Goal: Complete application form: Complete application form

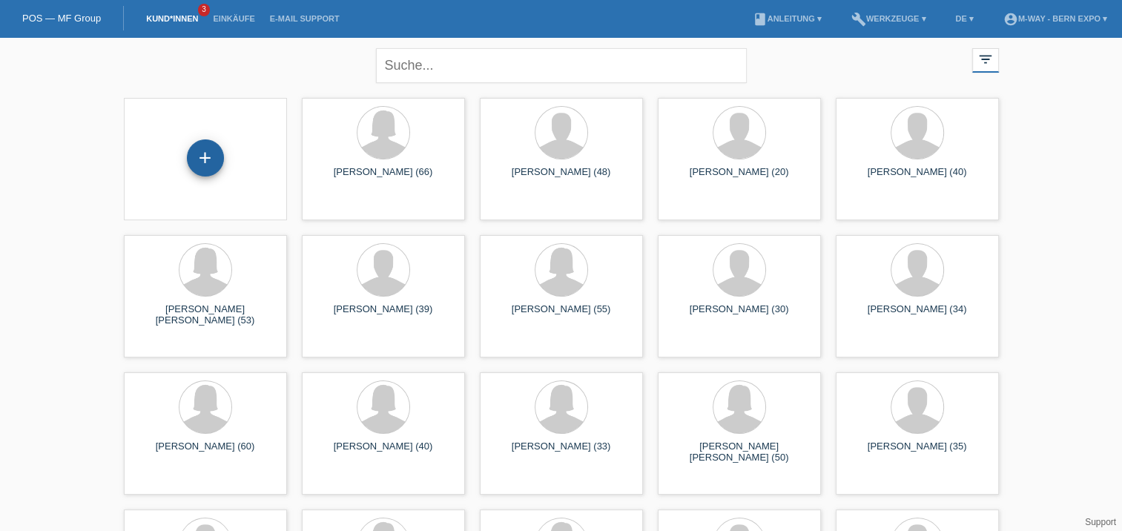
click at [188, 159] on div "+" at bounding box center [206, 157] width 36 height 25
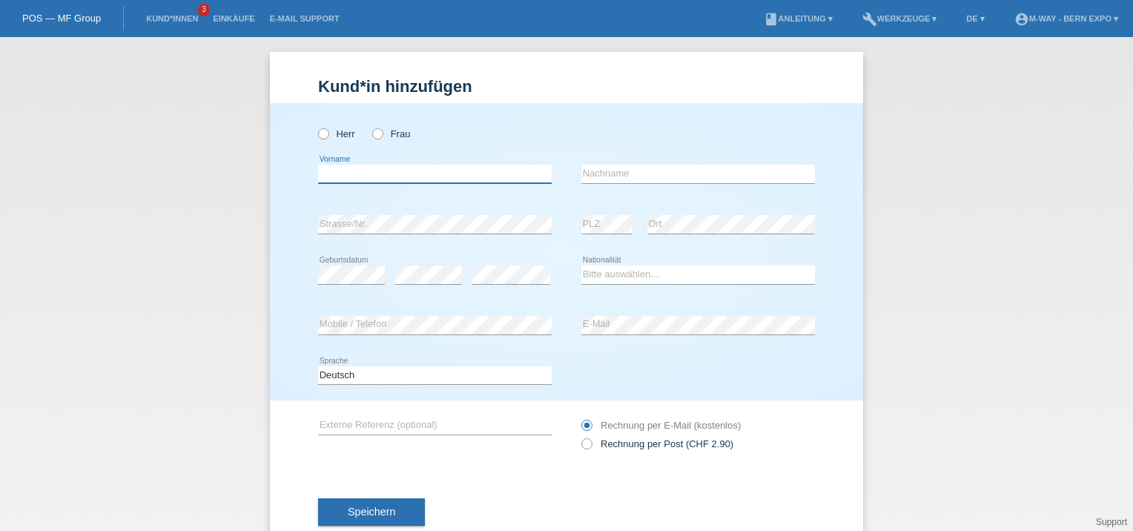
click at [358, 174] on input "text" at bounding box center [435, 174] width 234 height 19
click at [316, 126] on icon at bounding box center [316, 126] width 0 height 0
click at [318, 131] on input "Herr" at bounding box center [323, 133] width 10 height 10
radio input "true"
click at [341, 168] on input "text" at bounding box center [435, 174] width 234 height 19
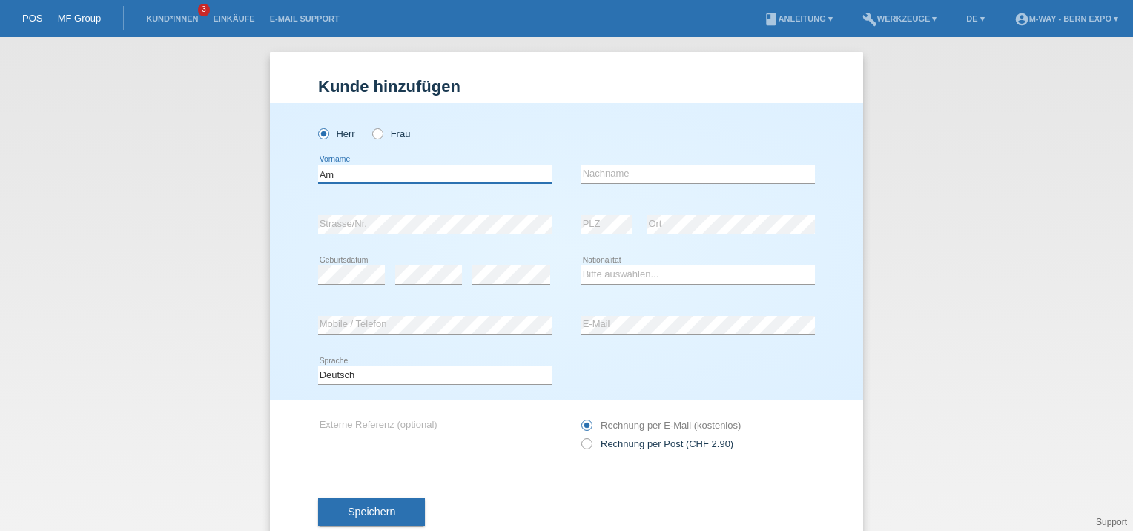
type input "A"
type input "[PERSON_NAME]"
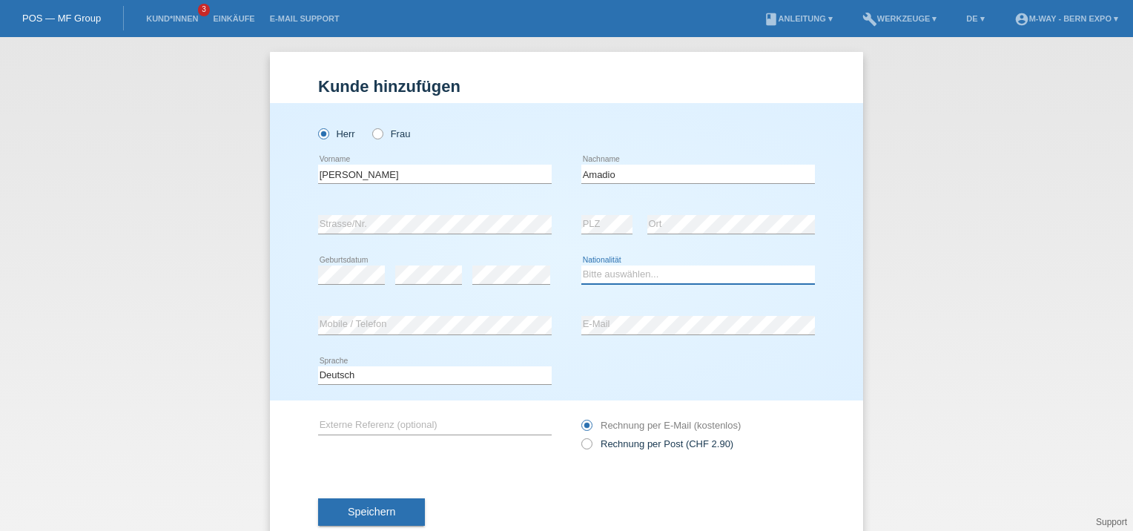
click at [624, 277] on select "Bitte auswählen... Schweiz Deutschland Liechtenstein Österreich ------------ Af…" at bounding box center [699, 275] width 234 height 18
select select "IT"
click at [582, 266] on select "Bitte auswählen... Schweiz Deutschland Liechtenstein Österreich ------------ Af…" at bounding box center [699, 275] width 234 height 18
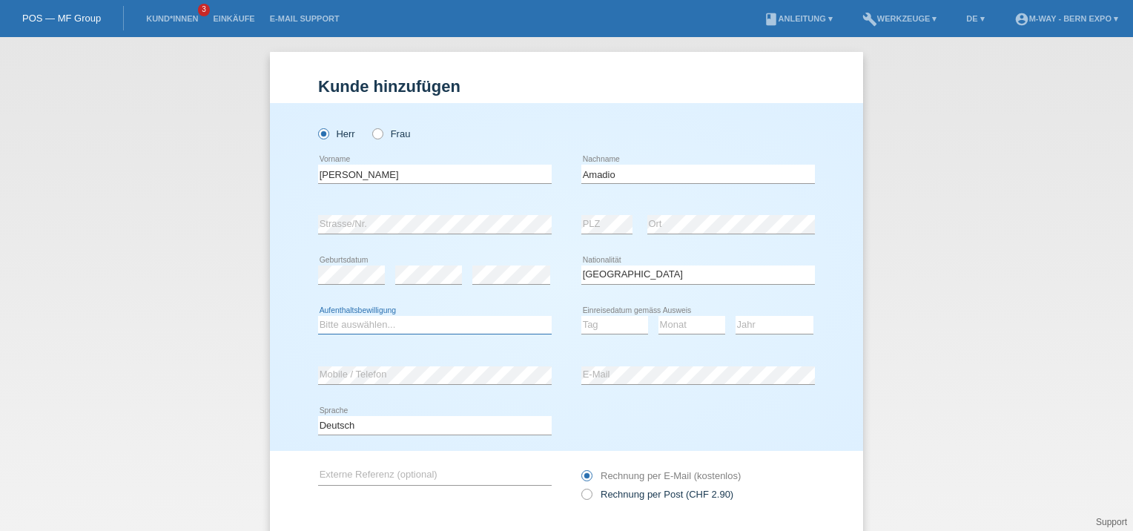
click at [364, 323] on select "Bitte auswählen... C B B - Flüchtlingsstatus Andere" at bounding box center [435, 325] width 234 height 18
select select "C"
click at [318, 316] on select "Bitte auswählen... C B B - Flüchtlingsstatus Andere" at bounding box center [435, 325] width 234 height 18
click at [607, 320] on select "Tag 01 02 03 04 05 06 07 08 09 10 11" at bounding box center [615, 325] width 67 height 18
select select "01"
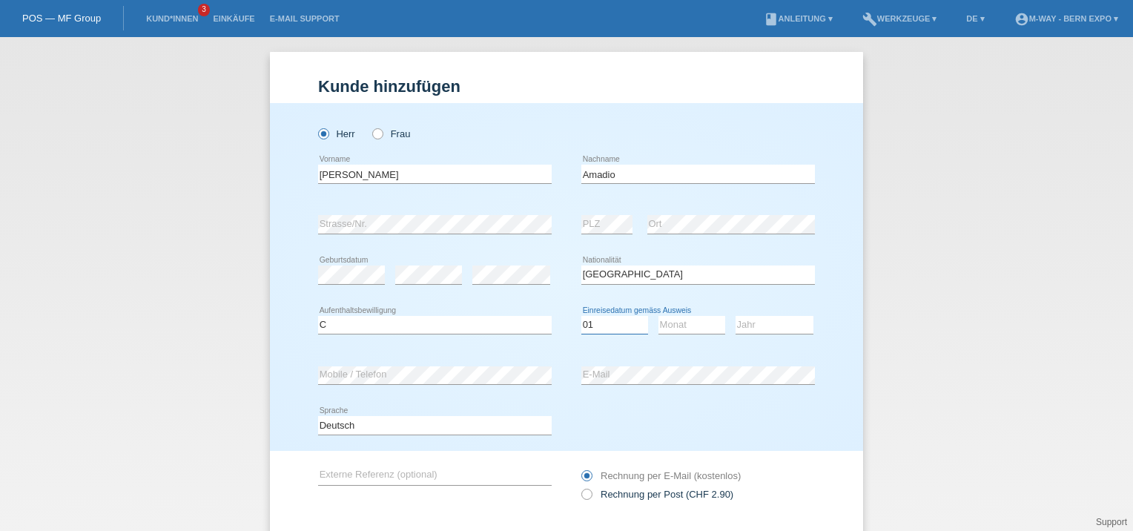
click at [582, 316] on select "Tag 01 02 03 04 05 06 07 08 09 10 11" at bounding box center [615, 325] width 67 height 18
click at [702, 326] on select "Monat 01 02 03 04 05 06 07 08 09 10 11" at bounding box center [692, 325] width 67 height 18
select select "07"
click at [659, 316] on select "Monat 01 02 03 04 05 06 07 08 09 10 11" at bounding box center [692, 325] width 67 height 18
click at [751, 325] on select "Jahr 2025 2024 2023 2022 2021 2020 2019 2018 2017 2016 2015 2014 2013 2012 2011…" at bounding box center [775, 325] width 78 height 18
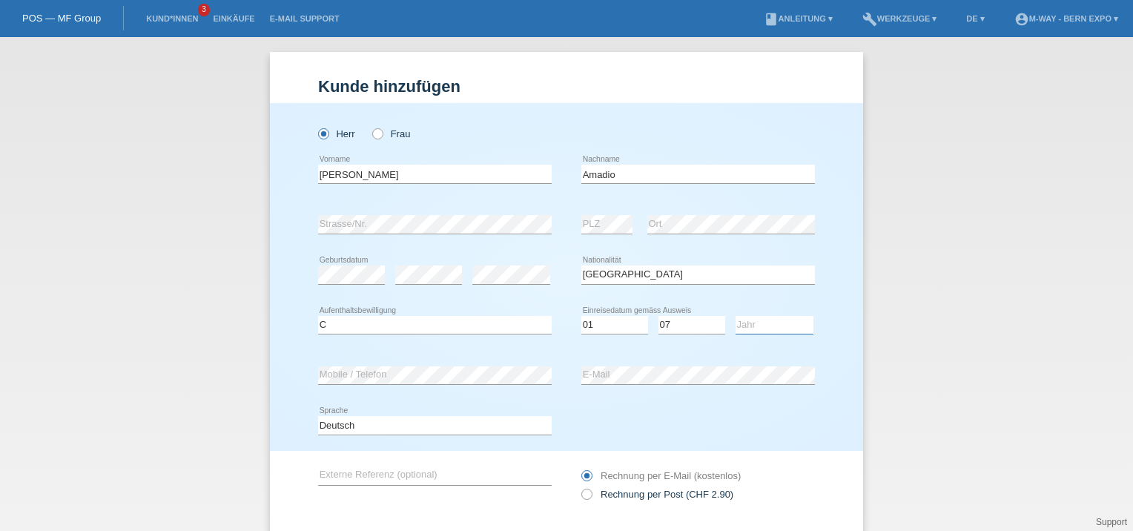
select select "2006"
click at [736, 316] on select "Jahr 2025 2024 2023 2022 2021 2020 2019 2018 2017 2016 2015 2014 2013 2012 2011…" at bounding box center [775, 325] width 78 height 18
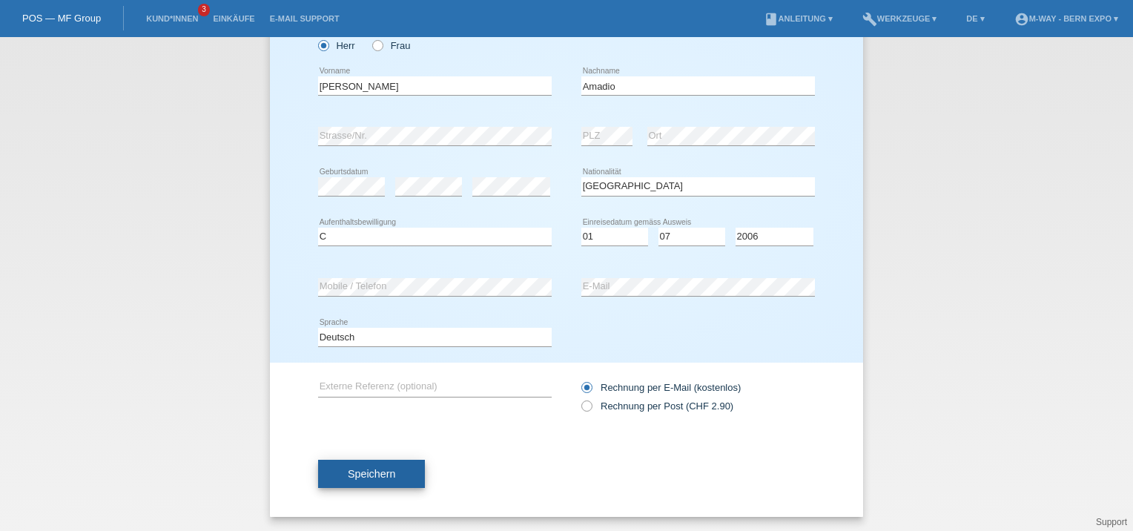
click at [354, 470] on span "Speichern" at bounding box center [371, 474] width 47 height 12
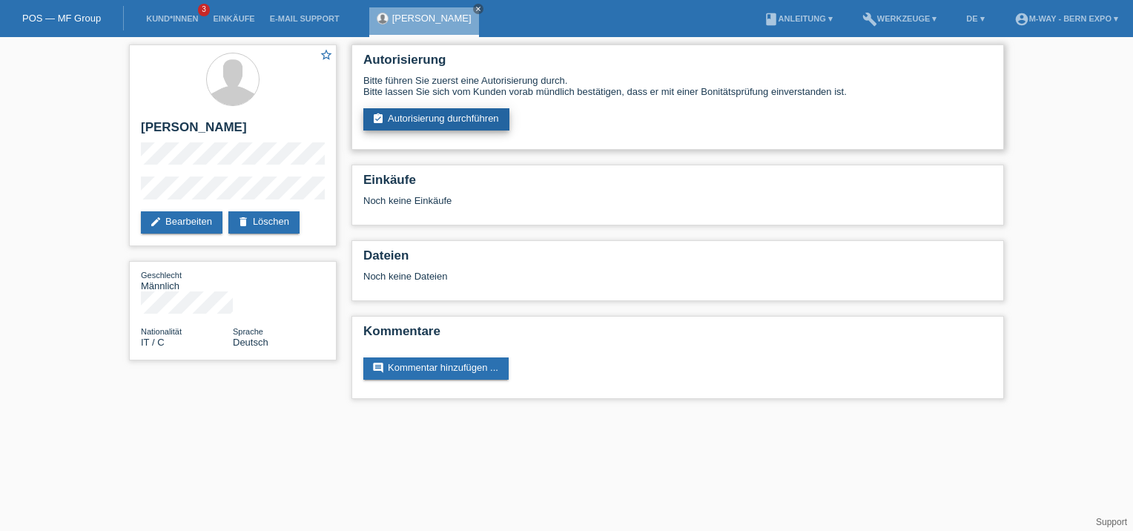
click at [458, 125] on link "assignment_turned_in Autorisierung durchführen" at bounding box center [436, 119] width 146 height 22
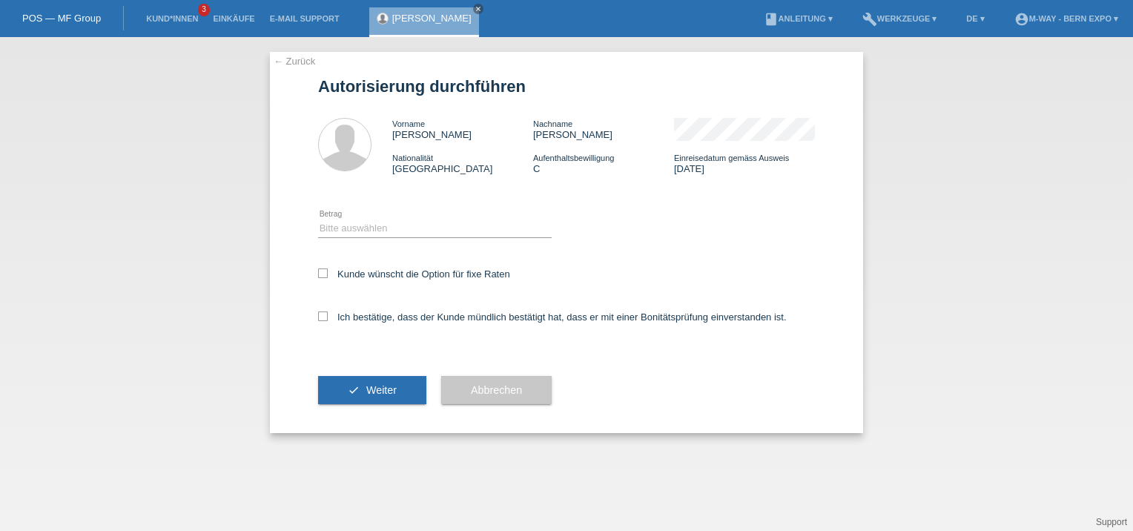
click at [400, 237] on icon at bounding box center [435, 237] width 234 height 1
click at [409, 234] on select "Bitte auswählen CHF 1.00 - CHF 499.00 CHF 500.00 - CHF 1'999.00 CHF 2'000.00 - …" at bounding box center [435, 229] width 234 height 18
select select "2"
click at [318, 220] on select "Bitte auswählen CHF 1.00 - CHF 499.00 CHF 500.00 - CHF 1'999.00 CHF 2'000.00 - …" at bounding box center [435, 229] width 234 height 18
click at [320, 312] on icon at bounding box center [323, 317] width 10 height 10
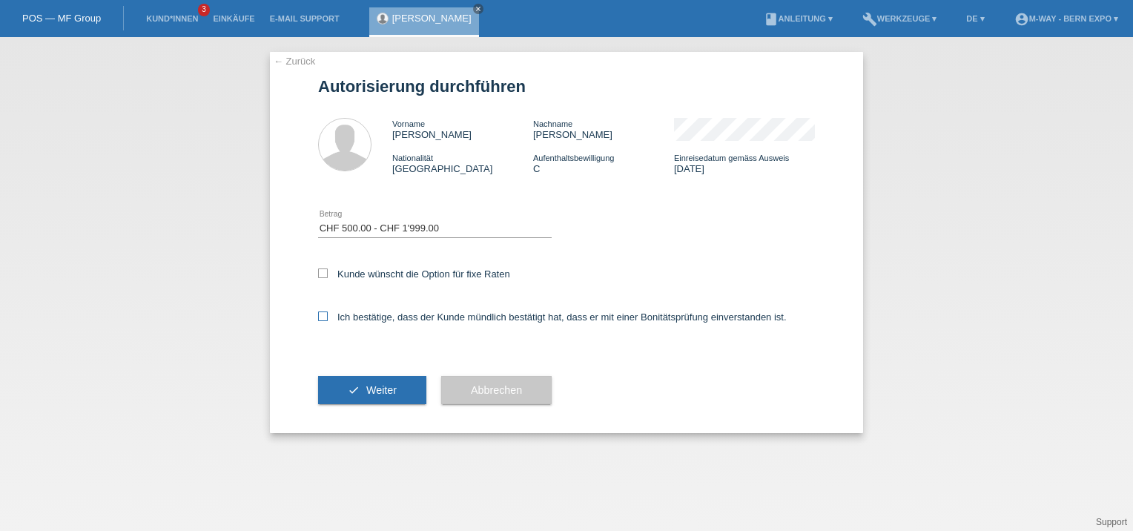
click at [320, 312] on input "Ich bestätige, dass der Kunde mündlich bestätigt hat, dass er mit einer Bonität…" at bounding box center [323, 317] width 10 height 10
checkbox input "true"
click at [357, 384] on icon "check" at bounding box center [354, 390] width 12 height 12
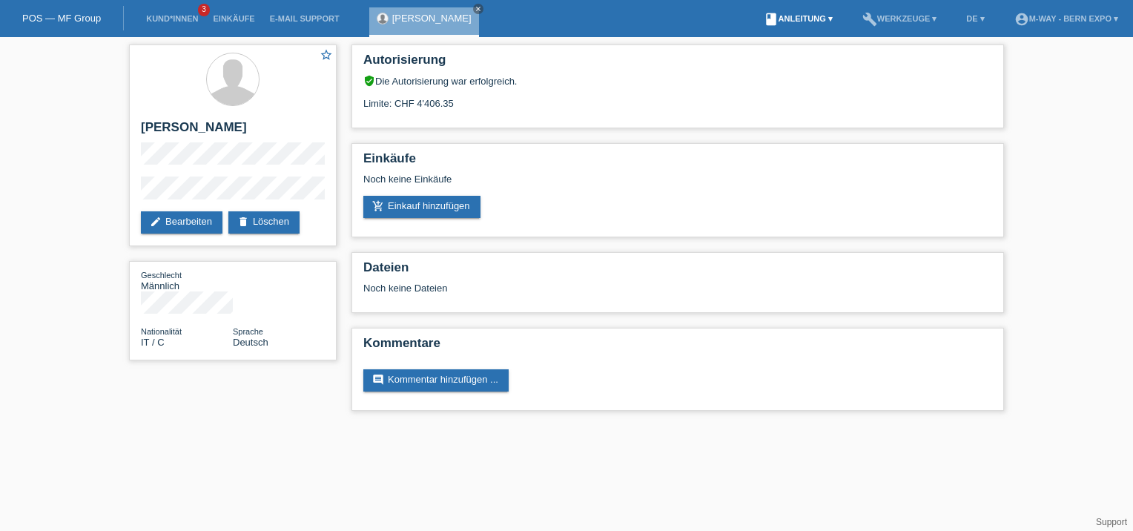
click at [800, 20] on link "book Anleitung ▾" at bounding box center [799, 18] width 84 height 9
click at [907, 19] on link "build Werkzeuge ▾" at bounding box center [900, 18] width 90 height 9
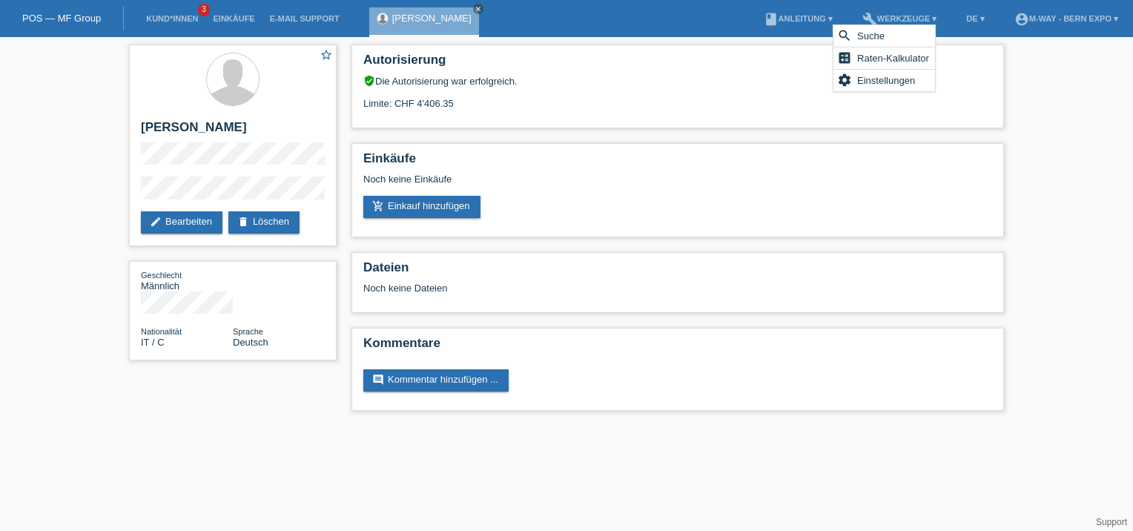
click at [1044, 220] on div "star_border Luca Amadio edit Bearbeiten delete Löschen Geschlecht Männlich Nati…" at bounding box center [566, 231] width 1133 height 389
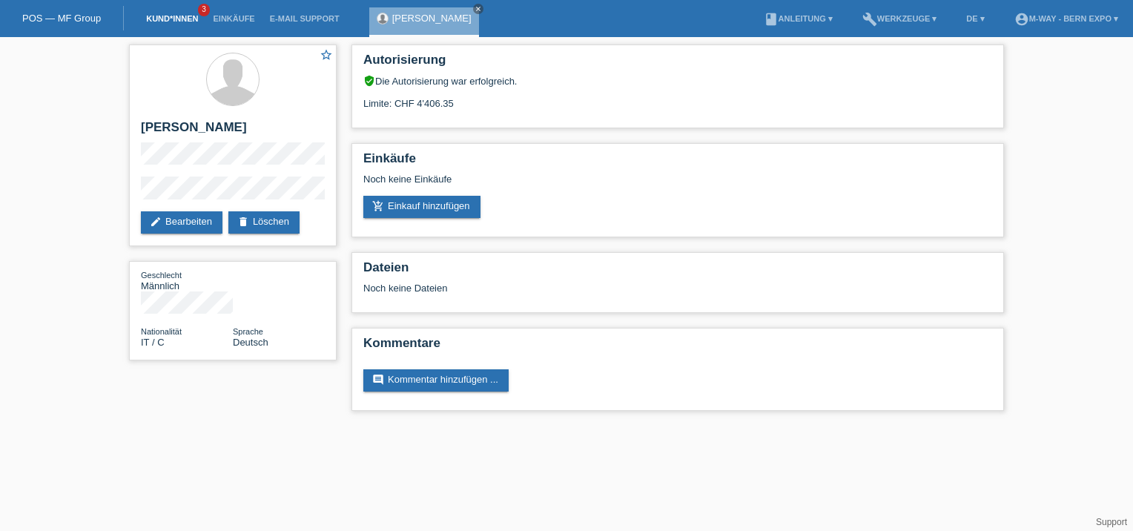
click at [160, 22] on link "Kund*innen" at bounding box center [172, 18] width 67 height 9
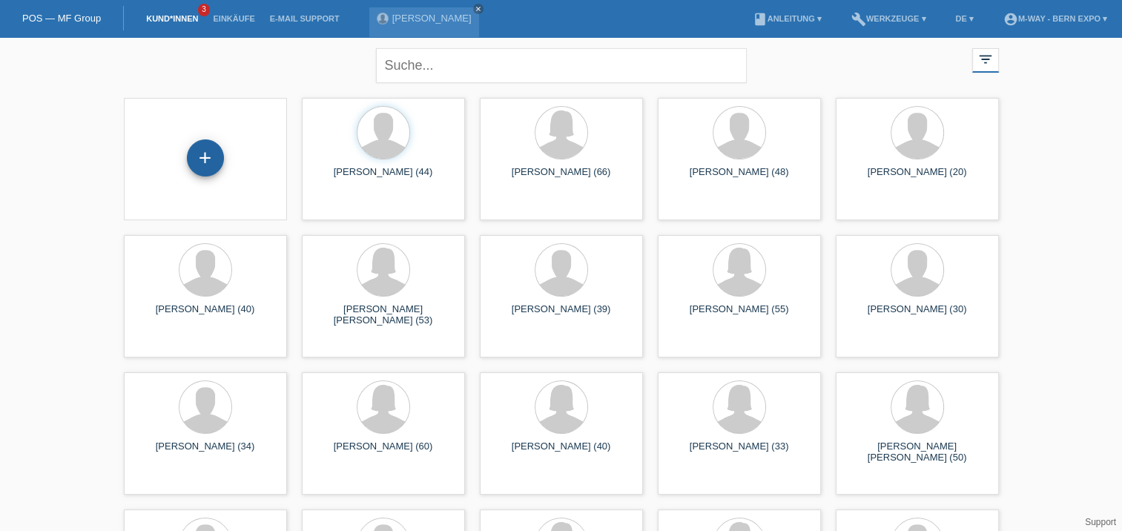
click at [199, 154] on div "+" at bounding box center [205, 157] width 37 height 37
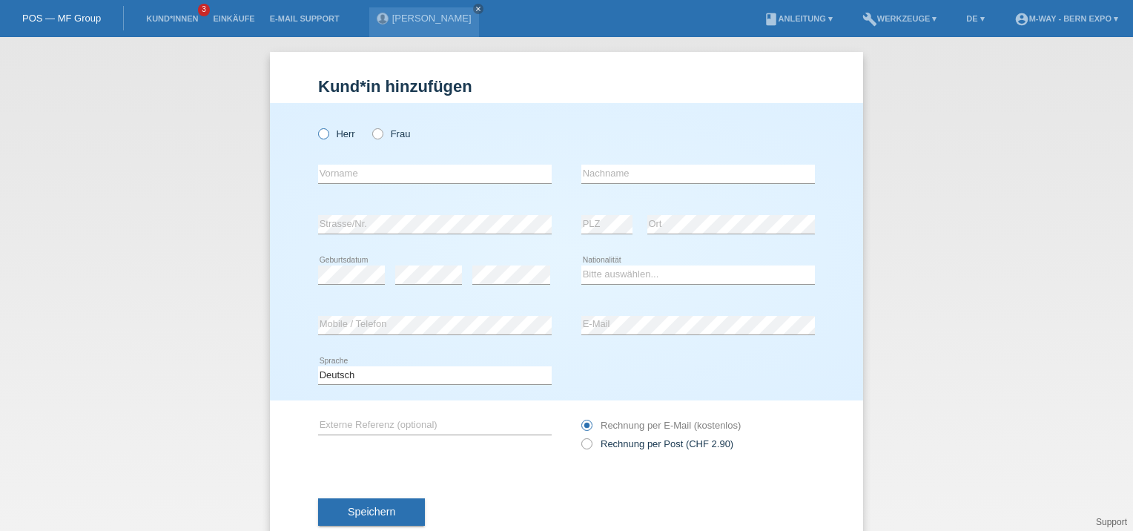
click at [316, 126] on icon at bounding box center [316, 126] width 0 height 0
click at [318, 136] on input "Herr" at bounding box center [323, 133] width 10 height 10
radio input "true"
click at [356, 175] on input "text" at bounding box center [435, 174] width 234 height 19
click at [370, 126] on icon at bounding box center [370, 126] width 0 height 0
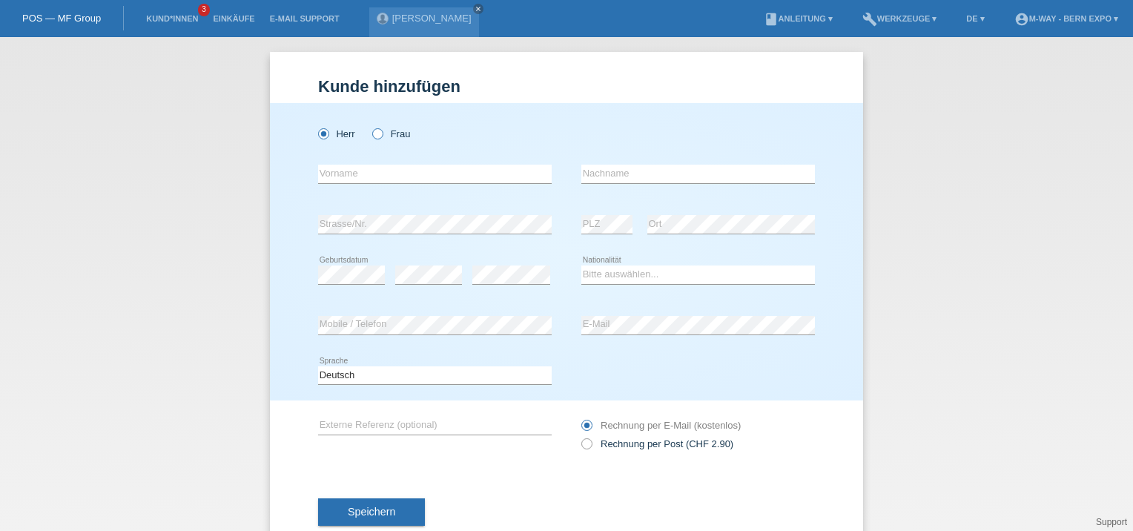
click at [374, 137] on input "Frau" at bounding box center [377, 133] width 10 height 10
radio input "true"
click at [374, 165] on input "text" at bounding box center [435, 174] width 234 height 19
type input "[PERSON_NAME]"
type input "Schenker"
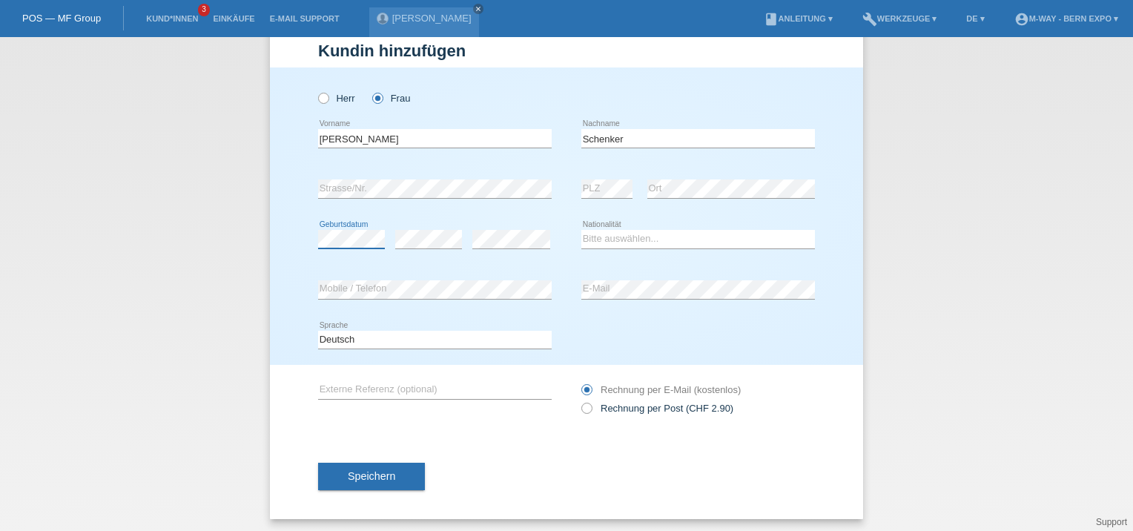
scroll to position [38, 0]
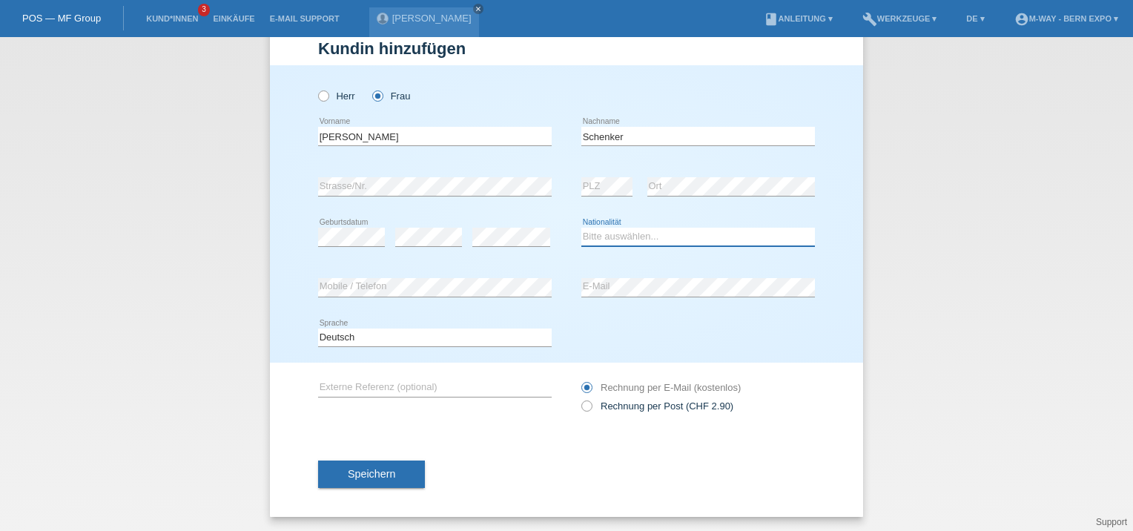
click at [616, 233] on select "Bitte auswählen... Schweiz Deutschland Liechtenstein Österreich ------------ Af…" at bounding box center [699, 237] width 234 height 18
select select "CH"
click at [582, 228] on select "Bitte auswählen... Schweiz Deutschland Liechtenstein Österreich ------------ Af…" at bounding box center [699, 237] width 234 height 18
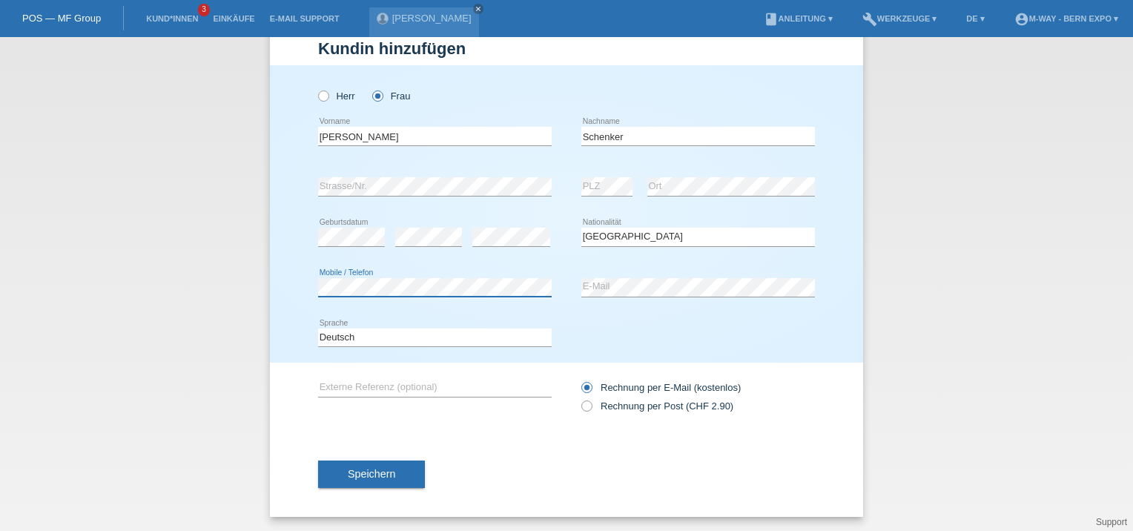
scroll to position [31, 0]
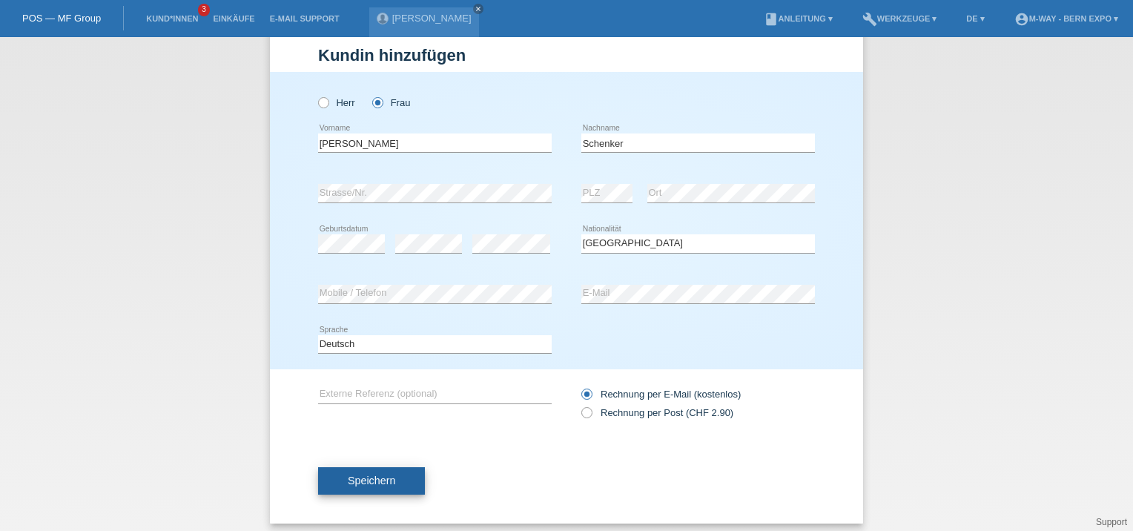
click at [361, 476] on span "Speichern" at bounding box center [371, 481] width 47 height 12
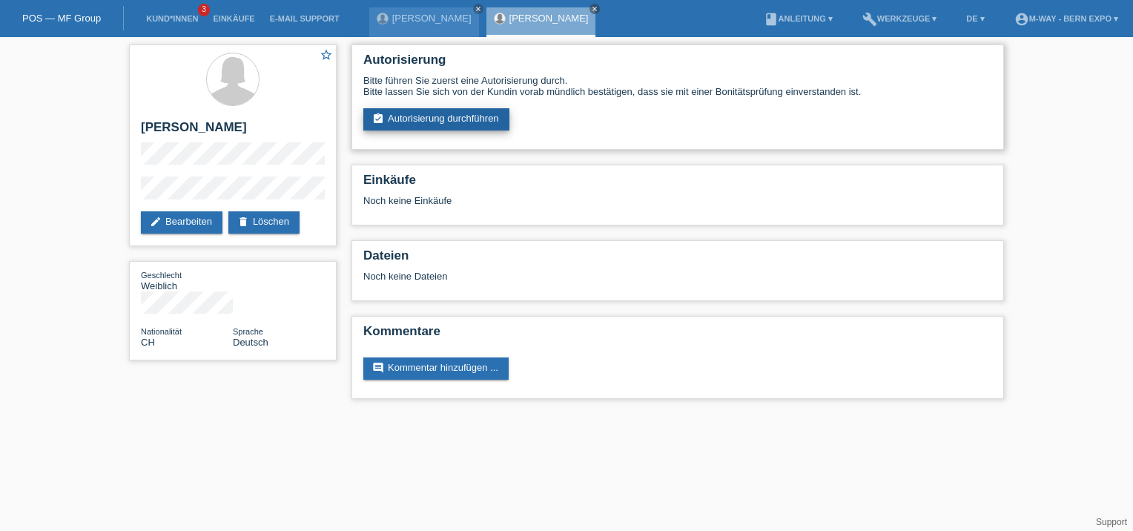
click at [456, 116] on link "assignment_turned_in Autorisierung durchführen" at bounding box center [436, 119] width 146 height 22
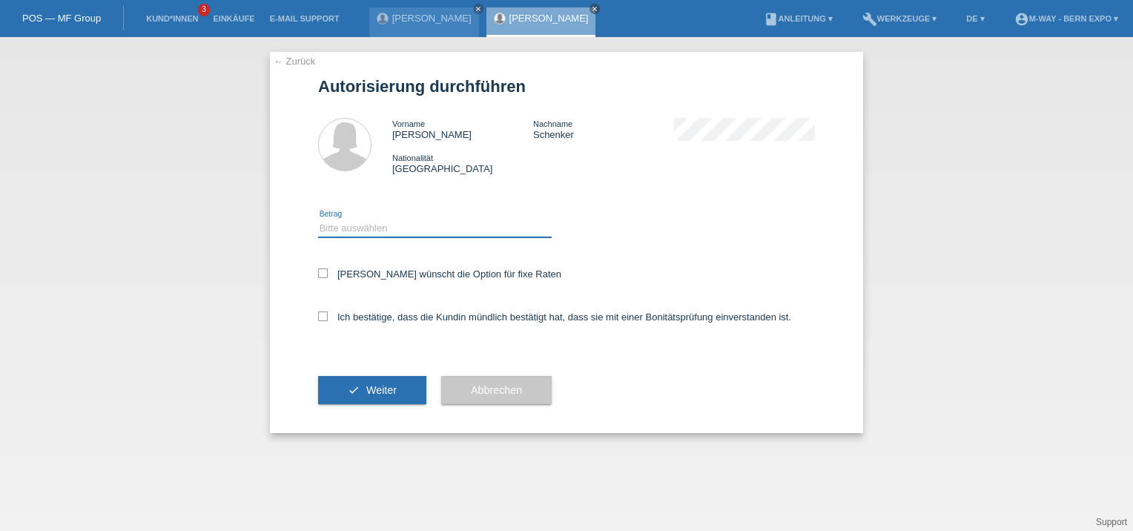
click at [357, 228] on select "Bitte auswählen CHF 1.00 - CHF 499.00 CHF 500.00 - CHF 1'999.00 CHF 2'000.00 - …" at bounding box center [435, 229] width 234 height 18
select select "3"
click at [318, 220] on select "Bitte auswählen CHF 1.00 - CHF 499.00 CHF 500.00 - CHF 1'999.00 CHF 2'000.00 - …" at bounding box center [435, 229] width 234 height 18
click at [323, 317] on icon at bounding box center [323, 317] width 10 height 10
click at [323, 317] on input "Ich bestätige, dass die Kundin mündlich bestätigt hat, dass sie mit einer Bonit…" at bounding box center [323, 317] width 10 height 10
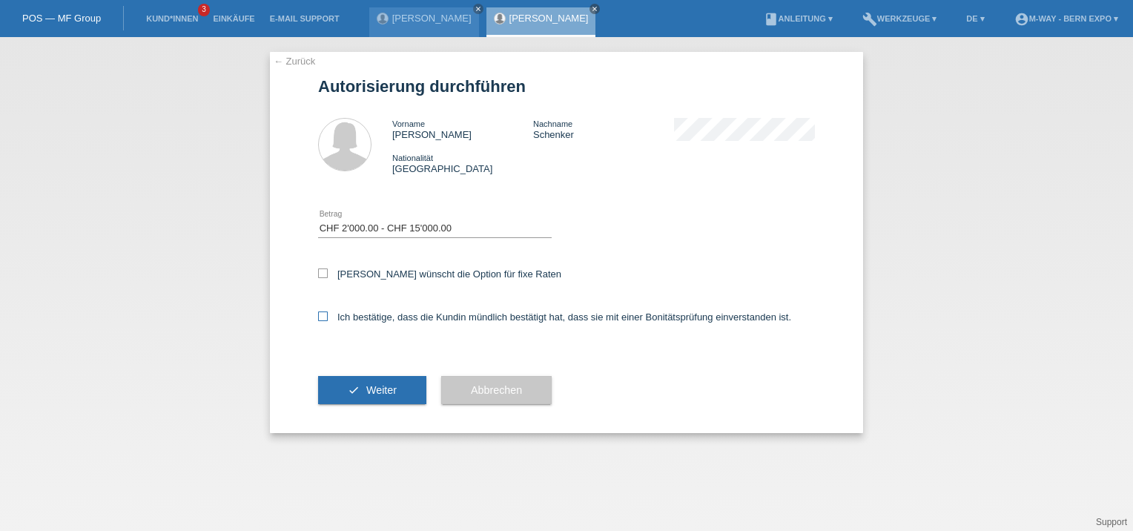
checkbox input "true"
click at [389, 401] on button "check Weiter" at bounding box center [372, 390] width 108 height 28
